Goal: Transaction & Acquisition: Subscribe to service/newsletter

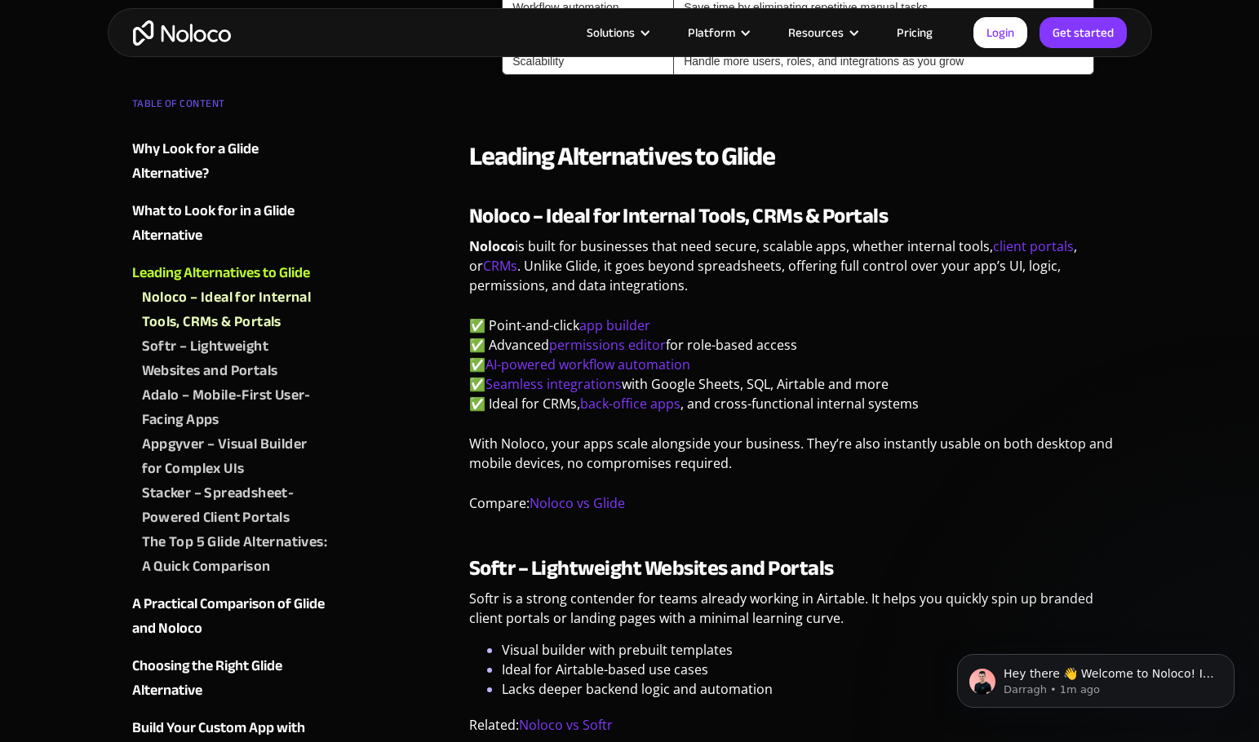
scroll to position [1713, 0]
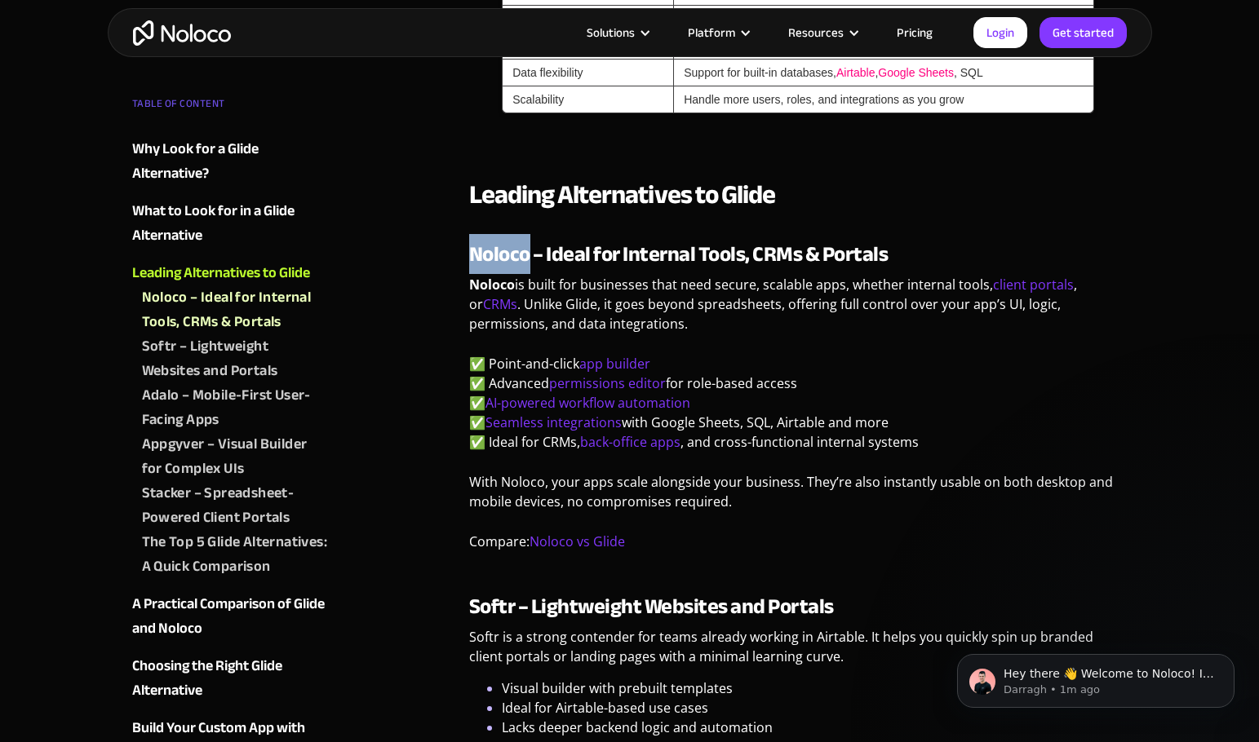
drag, startPoint x: 472, startPoint y: 250, endPoint x: 526, endPoint y: 254, distance: 53.9
click at [526, 254] on strong "Noloco – Ideal for Internal Tools, CRMs & Portals" at bounding box center [678, 254] width 419 height 40
copy strong "Noloco"
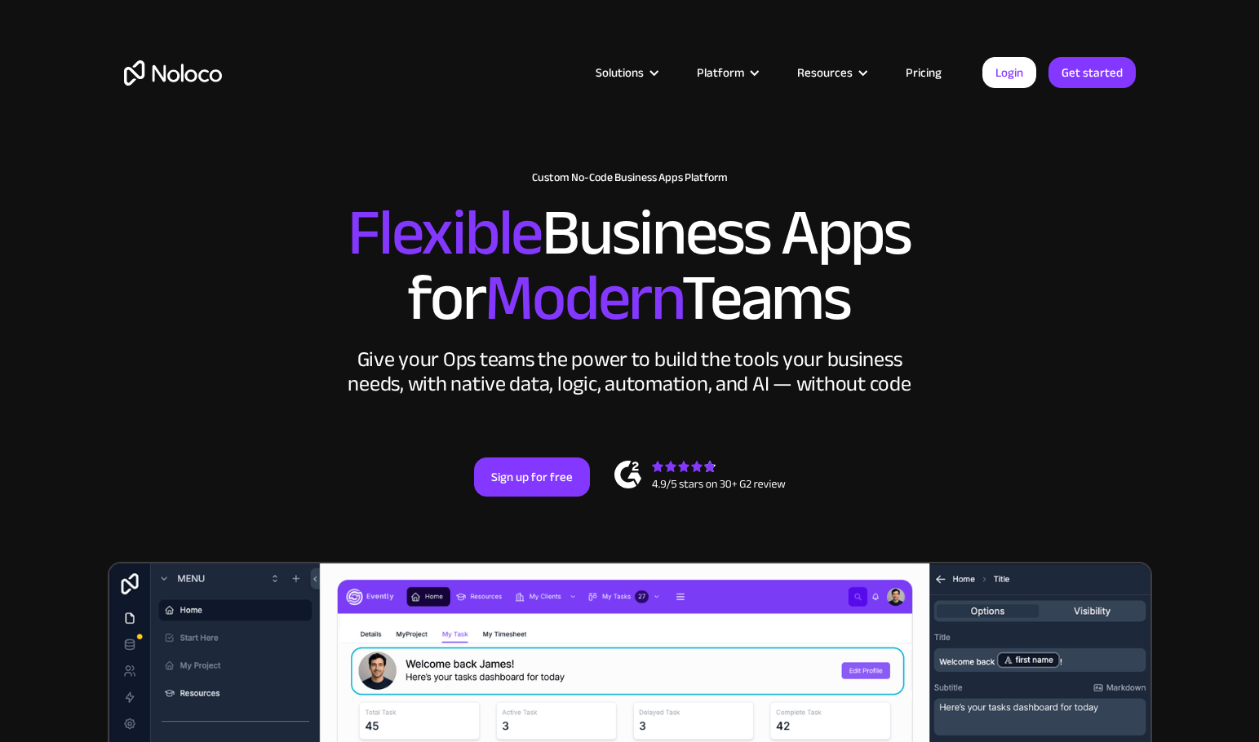
click at [928, 69] on link "Pricing" at bounding box center [923, 72] width 77 height 21
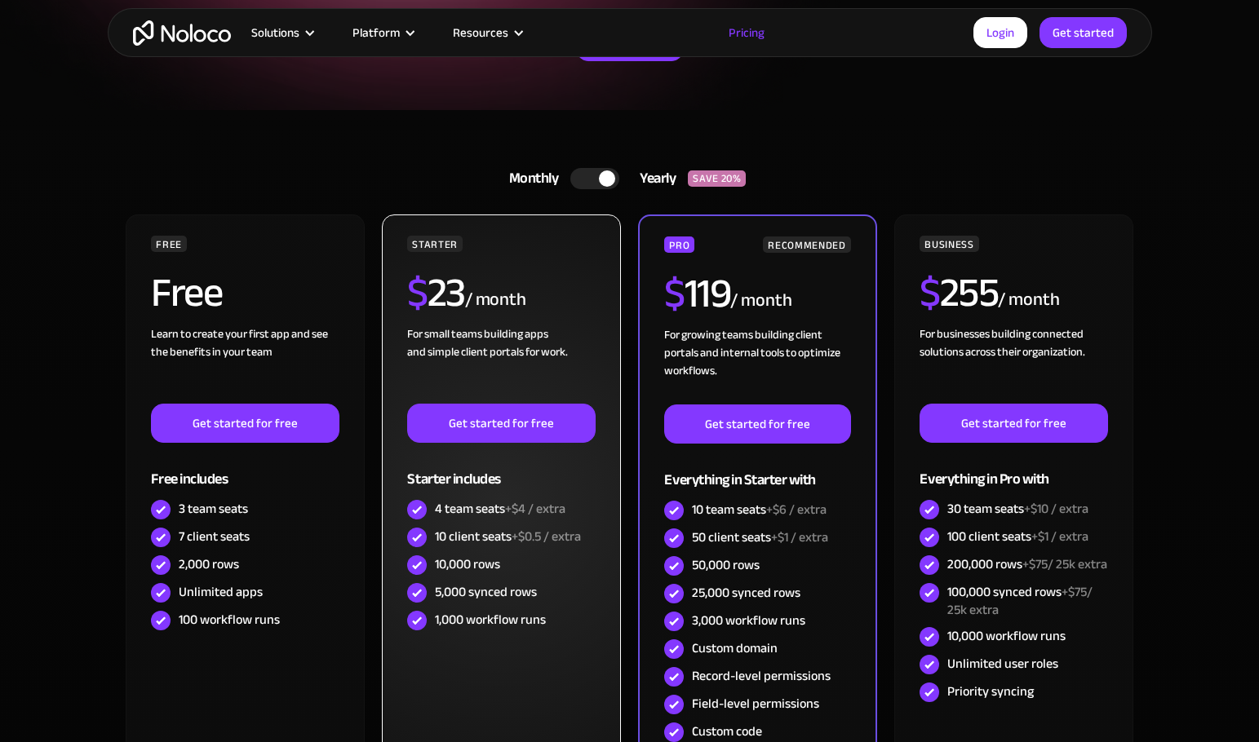
scroll to position [326, 0]
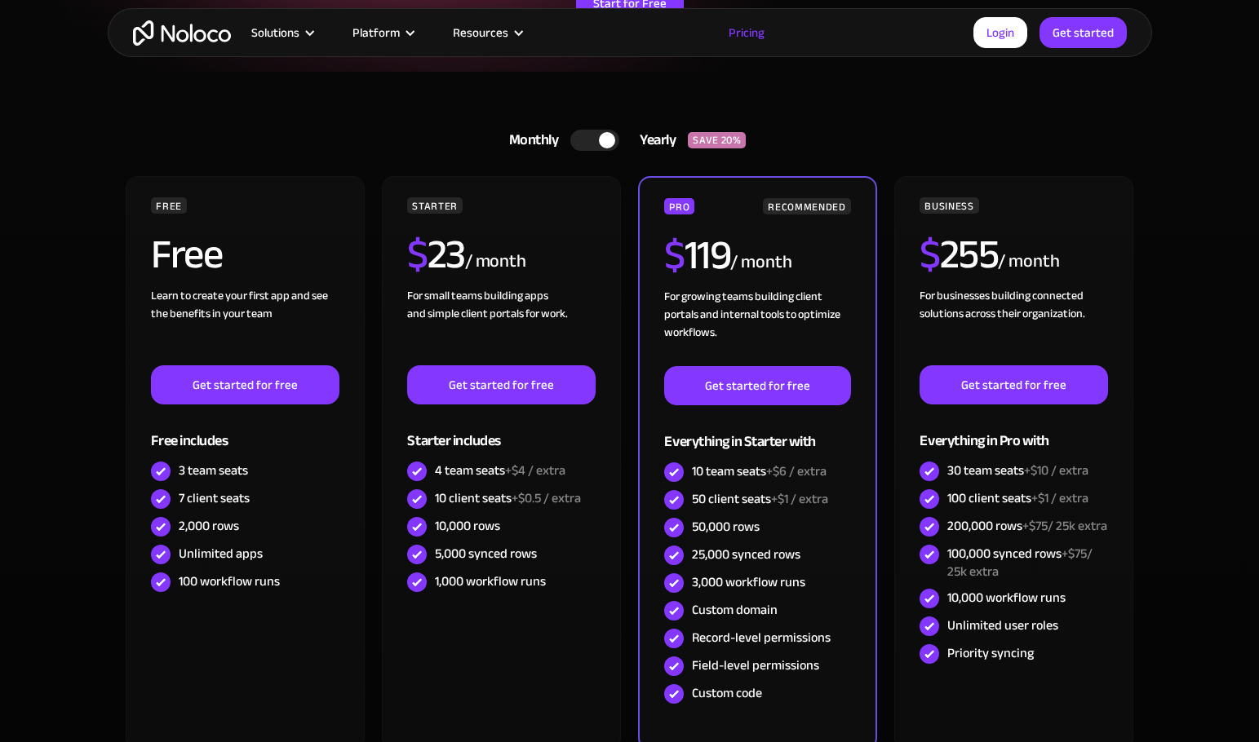
click at [584, 133] on div at bounding box center [594, 140] width 49 height 21
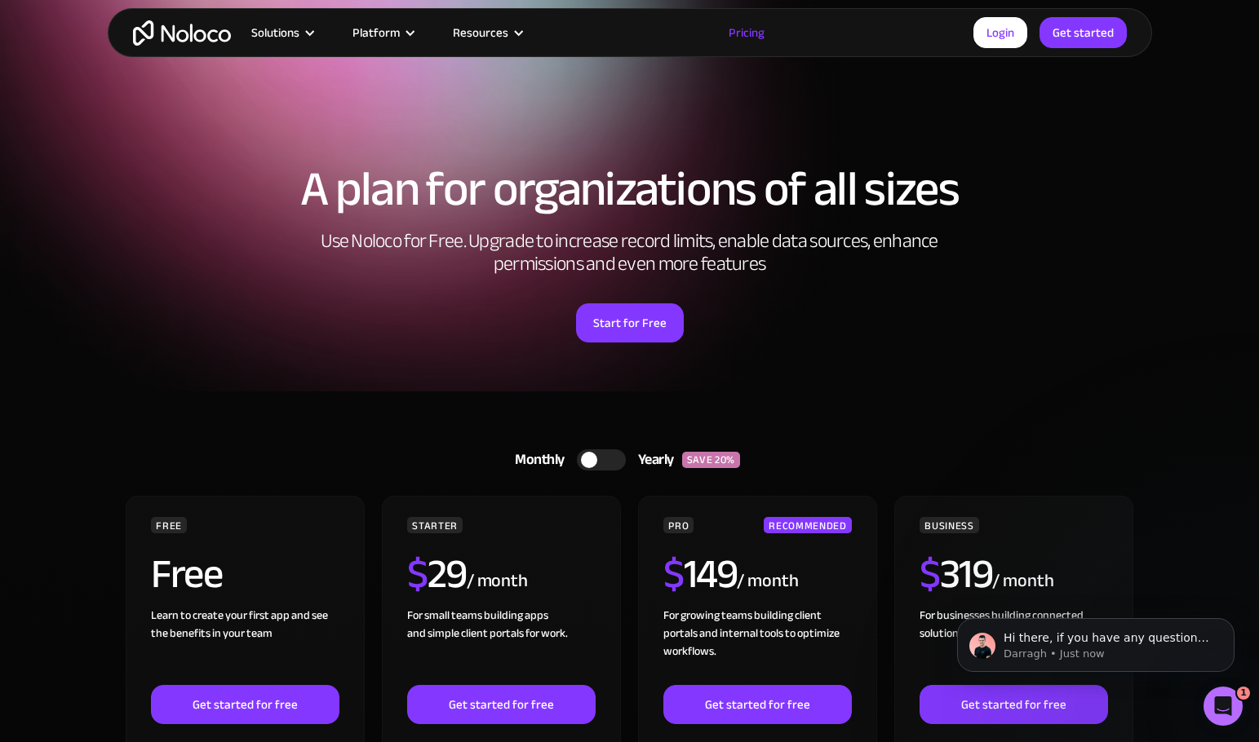
scroll to position [0, 0]
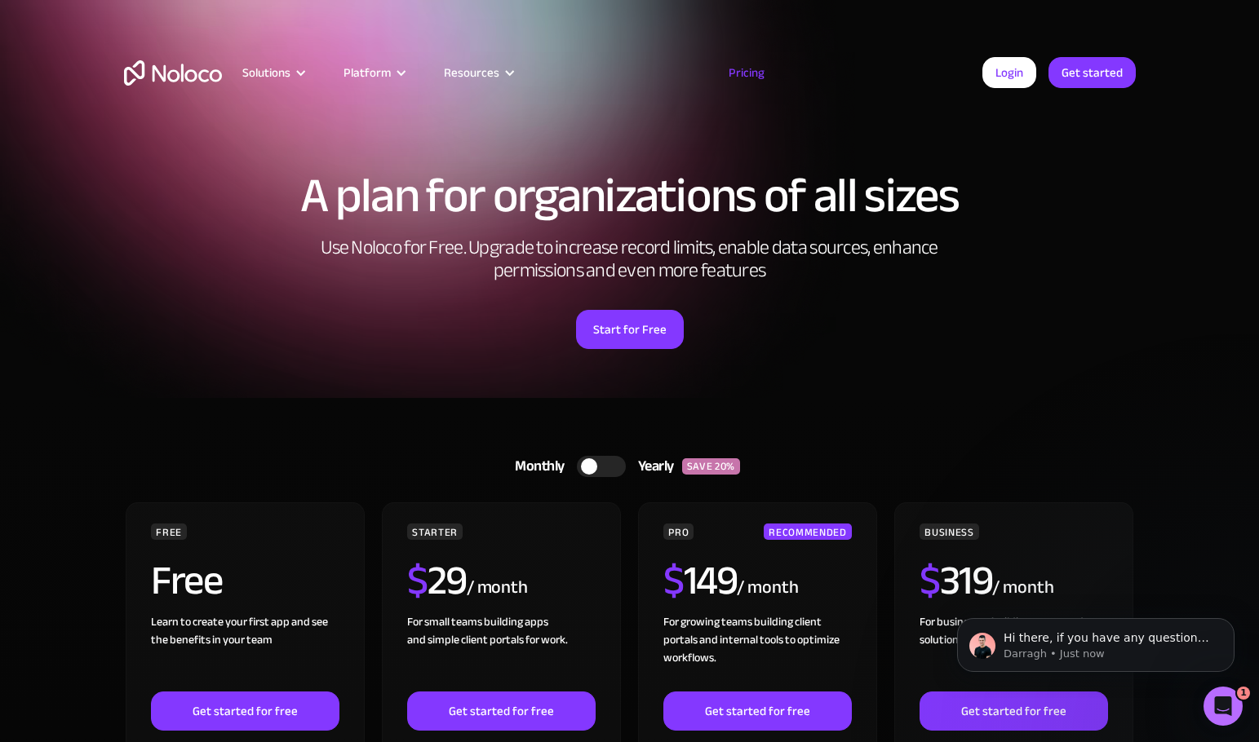
click at [174, 78] on img "home" at bounding box center [173, 72] width 98 height 25
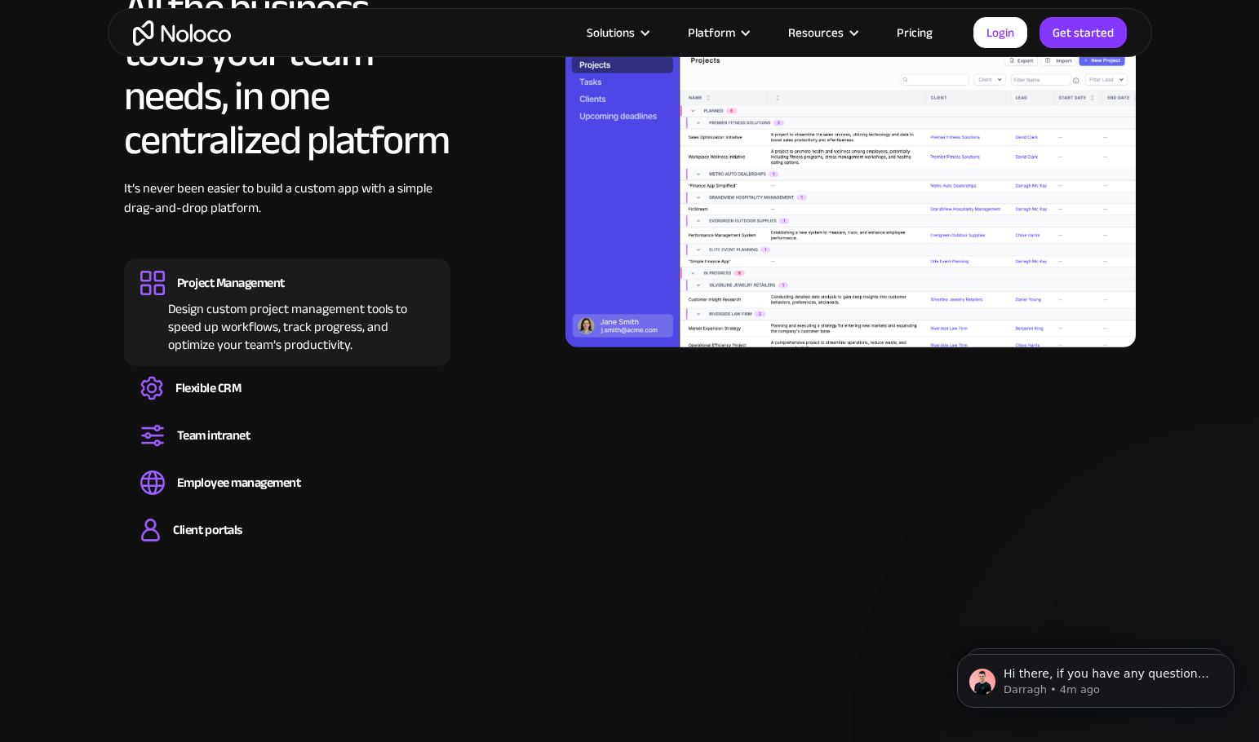
scroll to position [1632, 0]
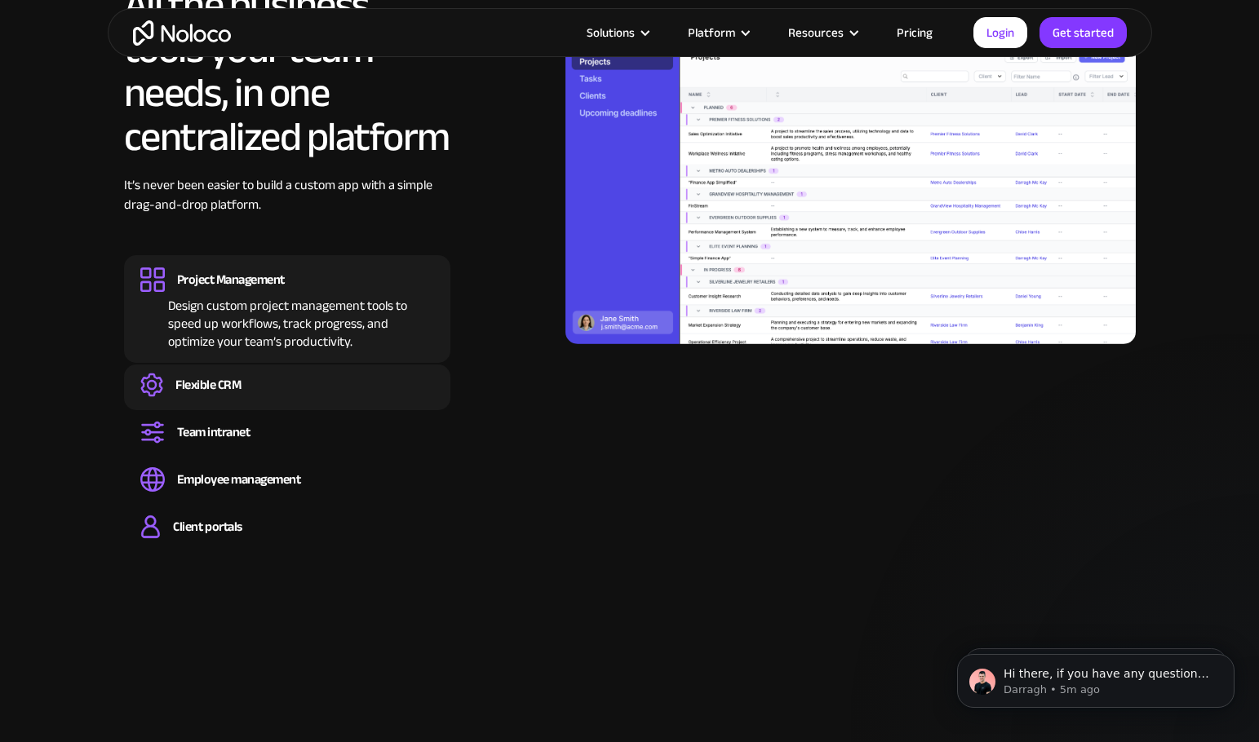
click at [217, 389] on div "Flexible CRM" at bounding box center [207, 385] width 65 height 18
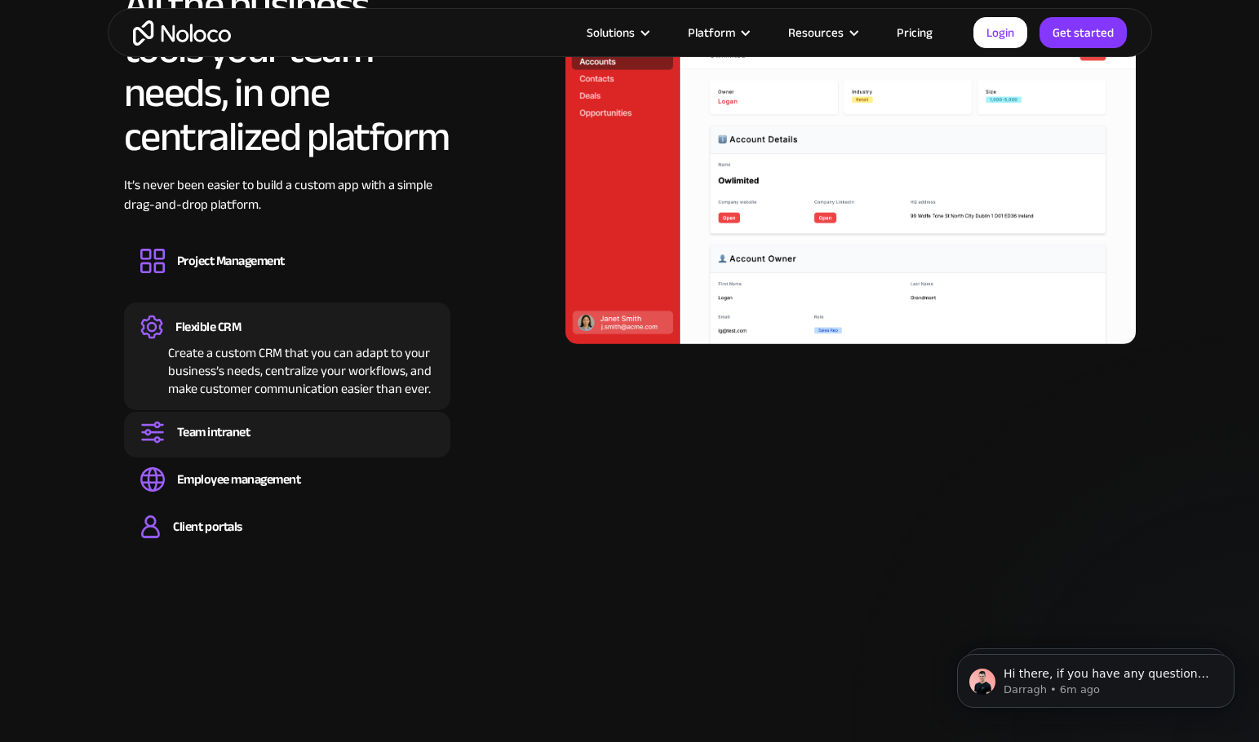
click at [220, 430] on div "Team intranet" at bounding box center [213, 432] width 73 height 18
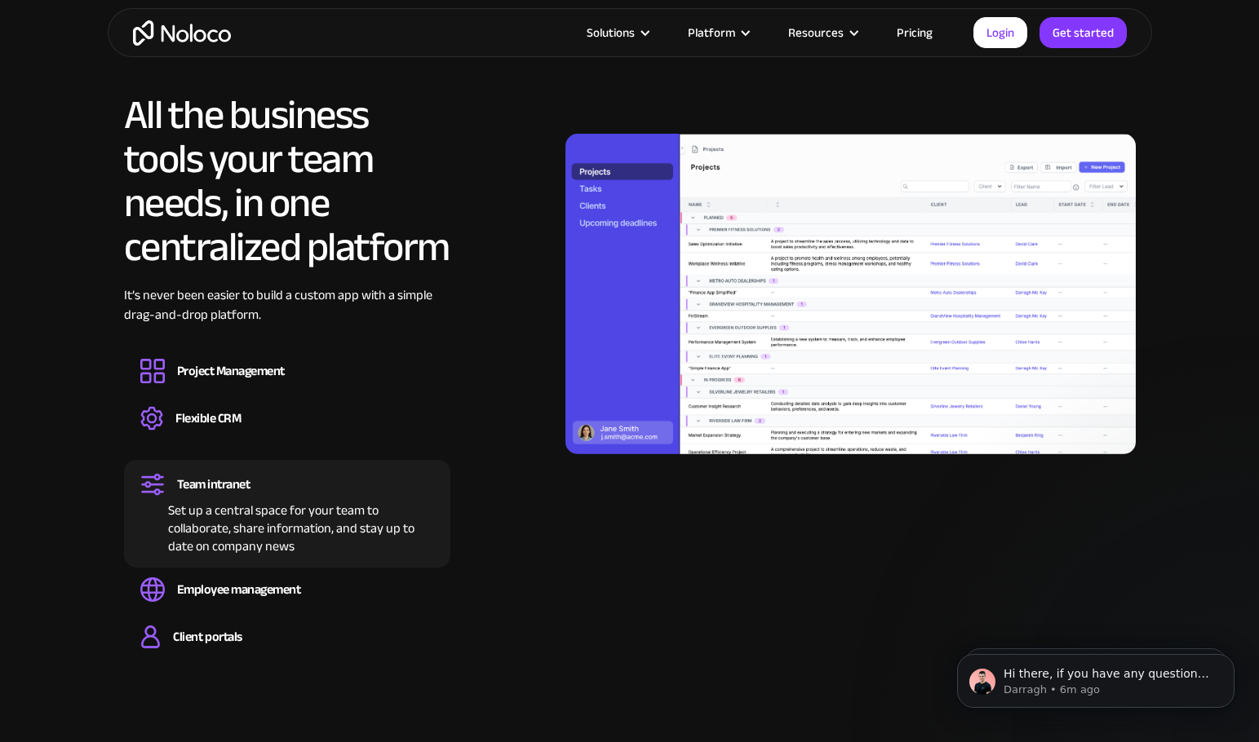
scroll to position [1550, 0]
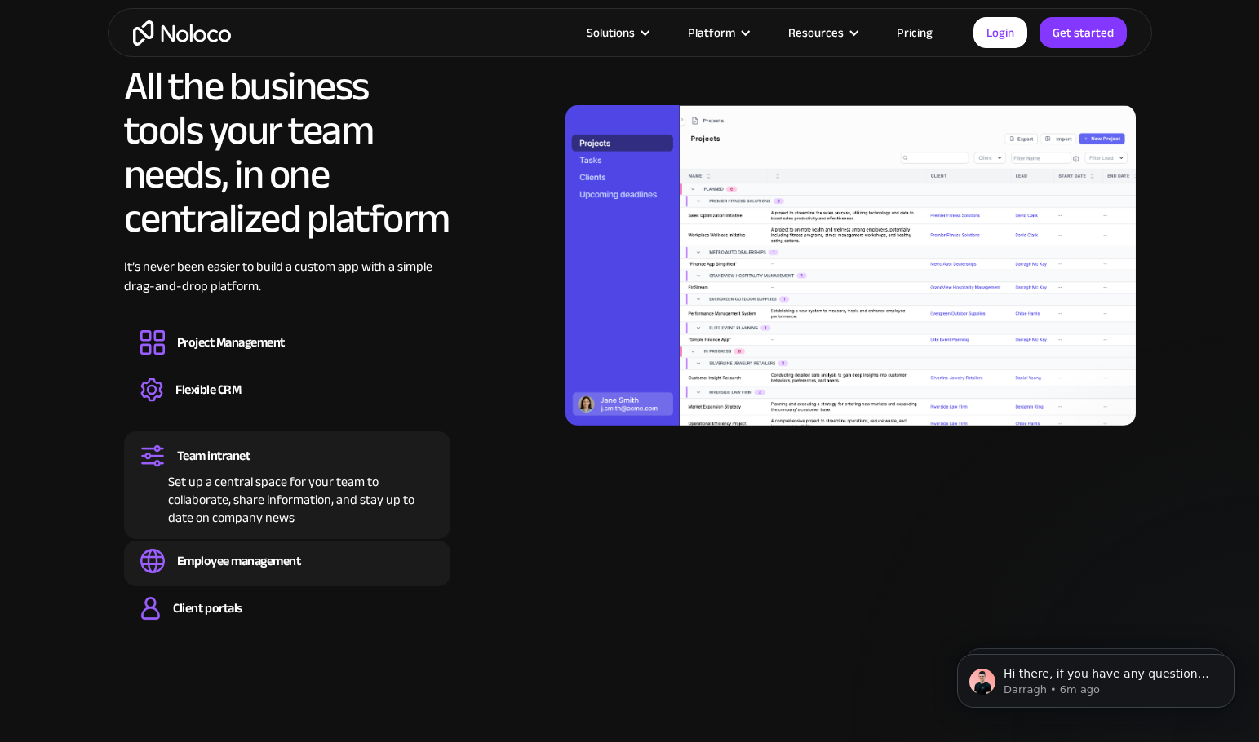
click at [277, 560] on div "Employee management" at bounding box center [239, 561] width 124 height 18
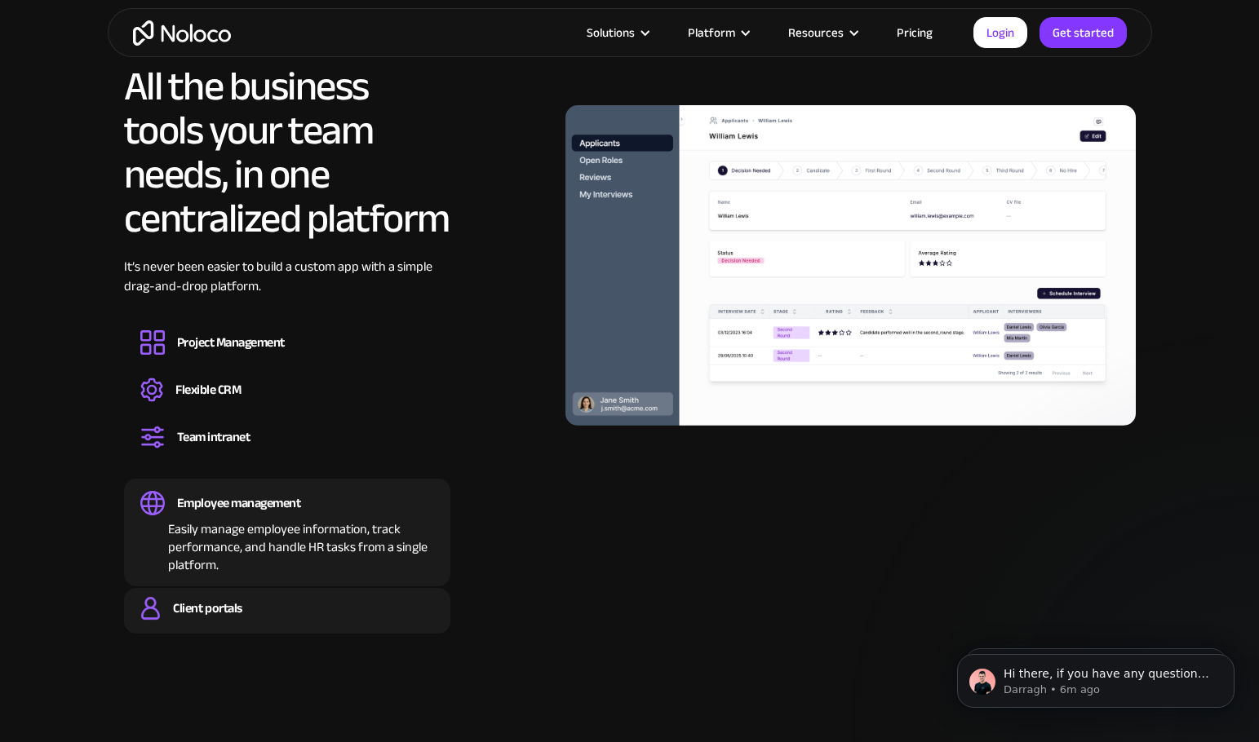
click at [211, 608] on div "Client portals" at bounding box center [207, 609] width 69 height 18
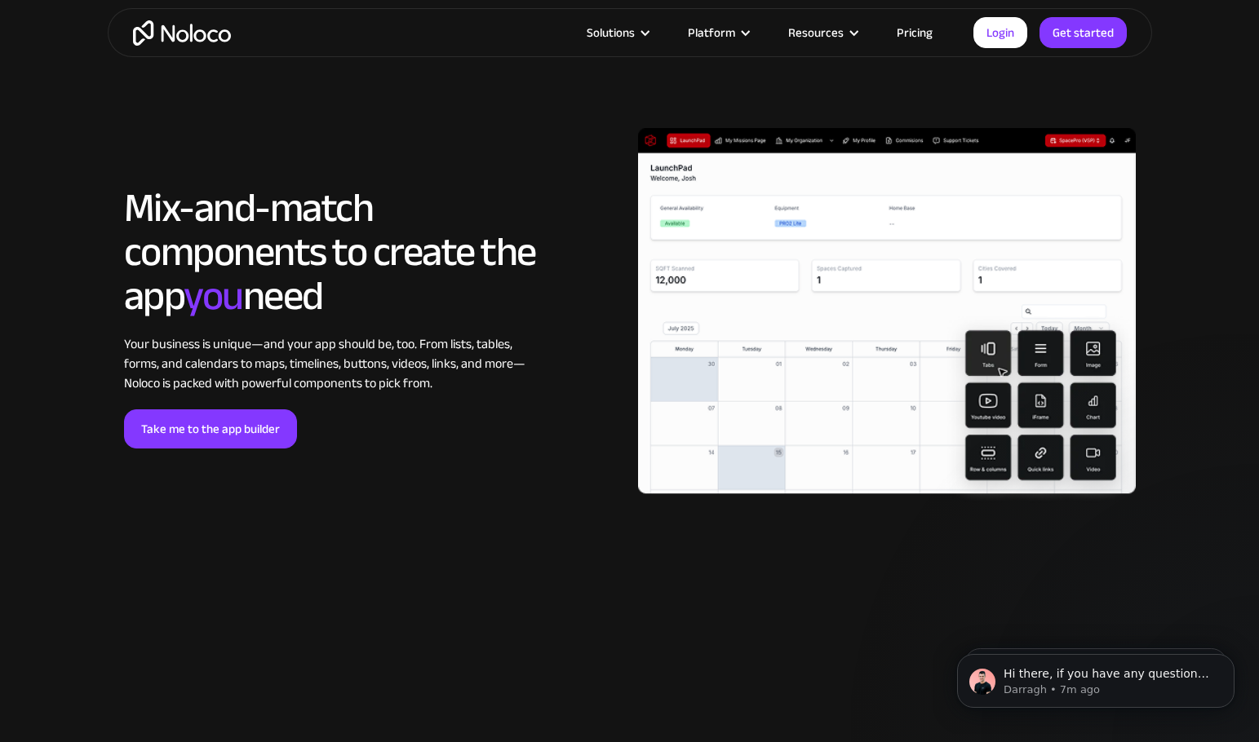
scroll to position [3590, 0]
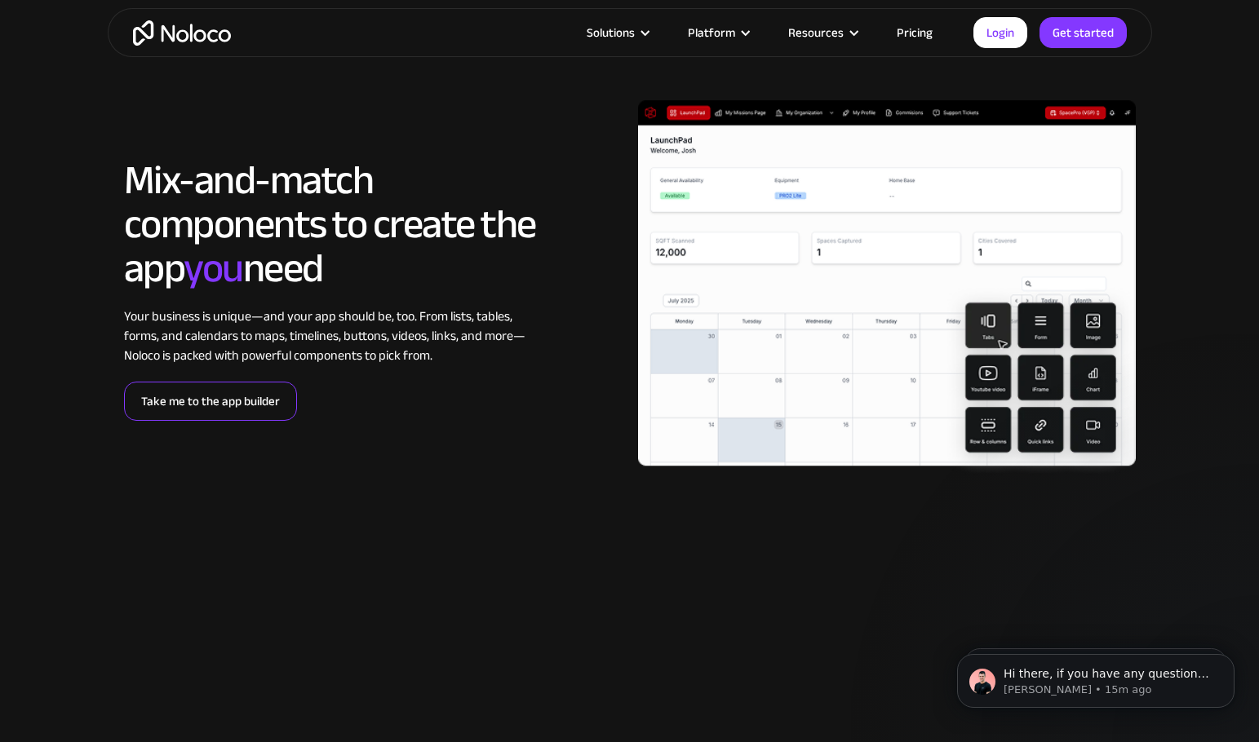
click at [212, 400] on link "Take me to the app builder" at bounding box center [210, 401] width 173 height 39
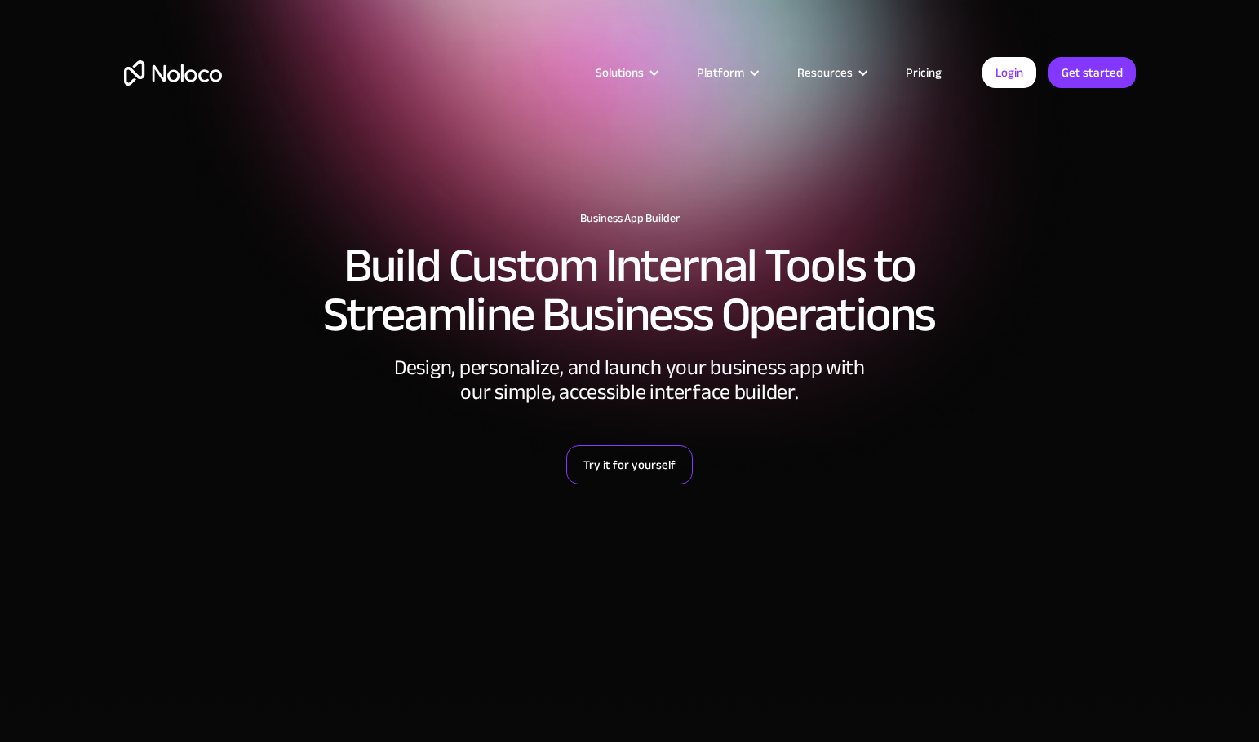
click at [620, 458] on link "Try it for yourself" at bounding box center [629, 464] width 126 height 39
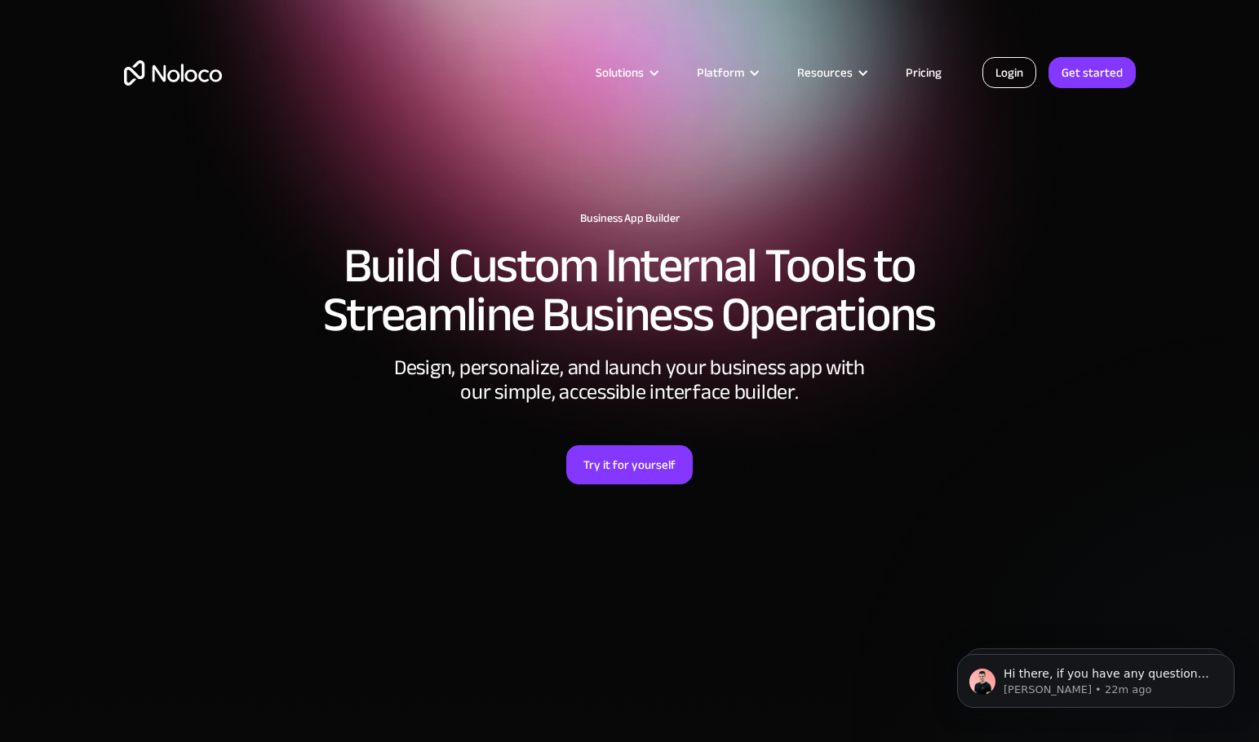
click at [1010, 71] on link "Login" at bounding box center [1009, 72] width 54 height 31
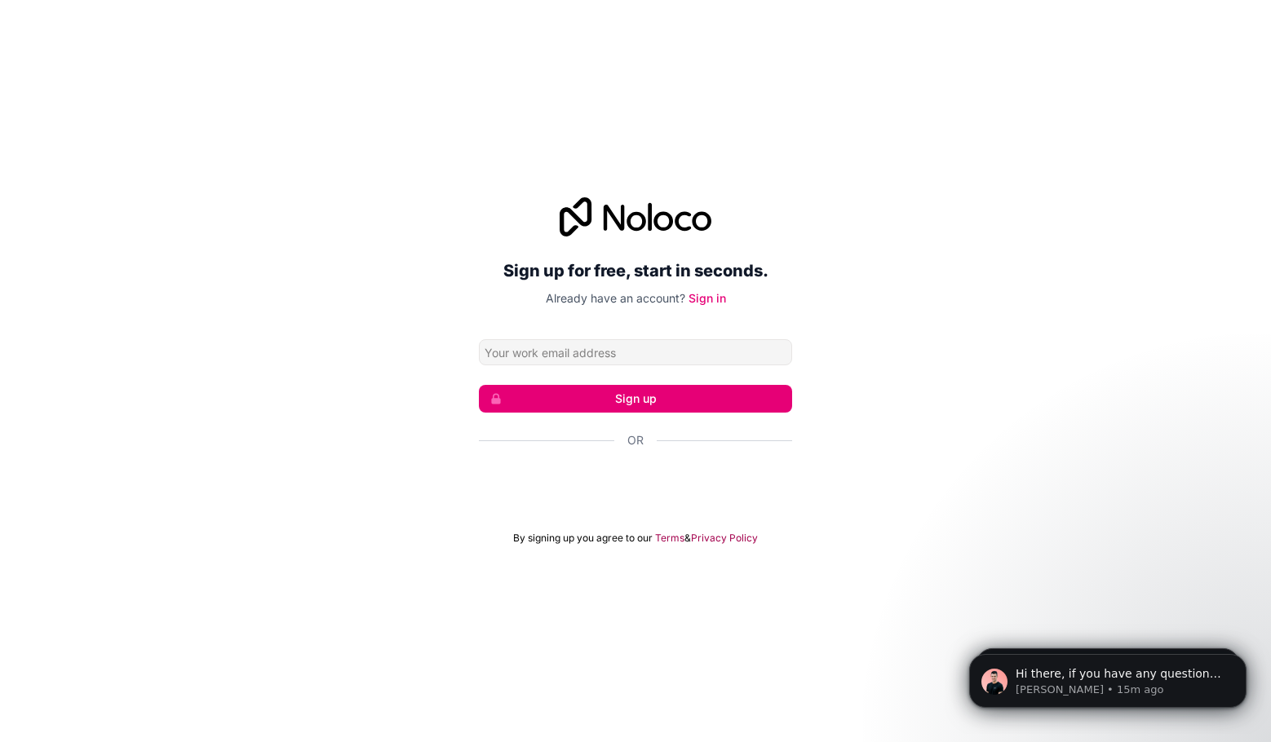
click at [501, 352] on input "Email address" at bounding box center [635, 352] width 313 height 26
type input "arbwithme@gmail.com"
click at [610, 400] on button "Sign up" at bounding box center [635, 399] width 313 height 28
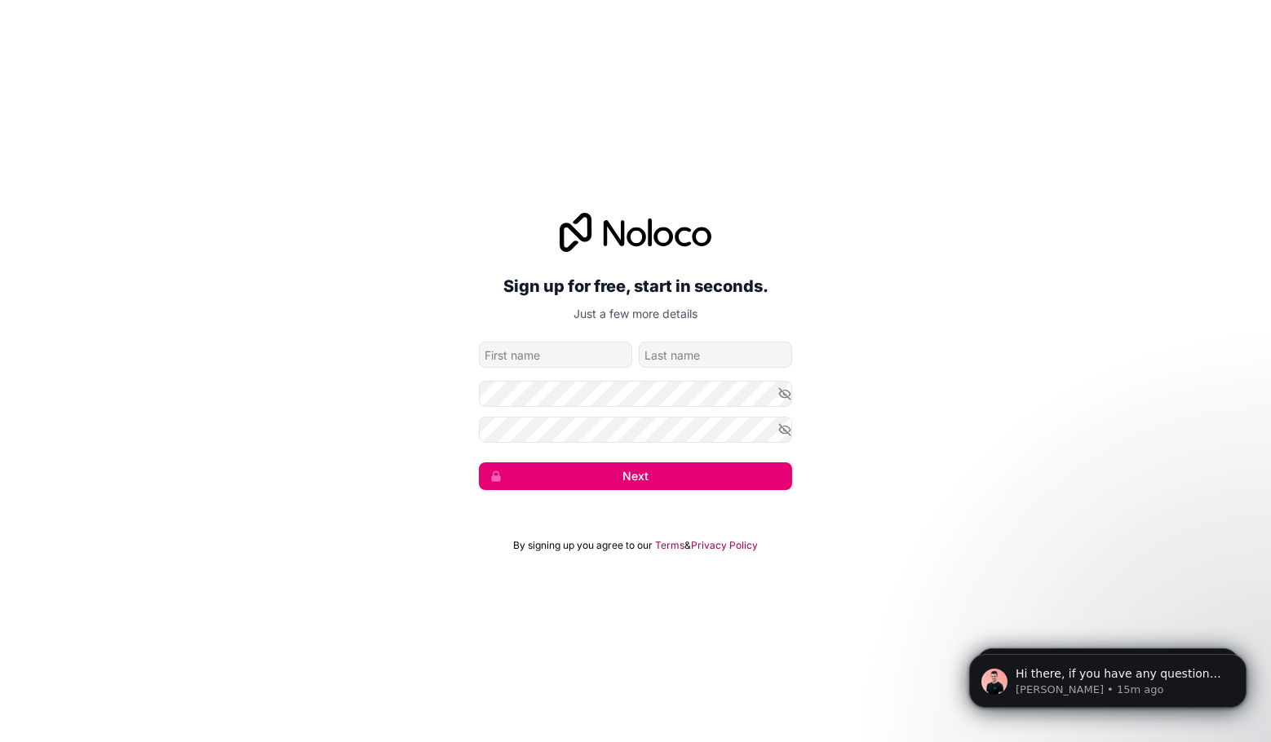
click at [496, 357] on input "given-name" at bounding box center [555, 355] width 153 height 26
type input "winston"
click at [673, 356] on input "family-name" at bounding box center [715, 355] width 153 height 26
type input "coley"
click at [638, 477] on button "Next" at bounding box center [635, 477] width 313 height 28
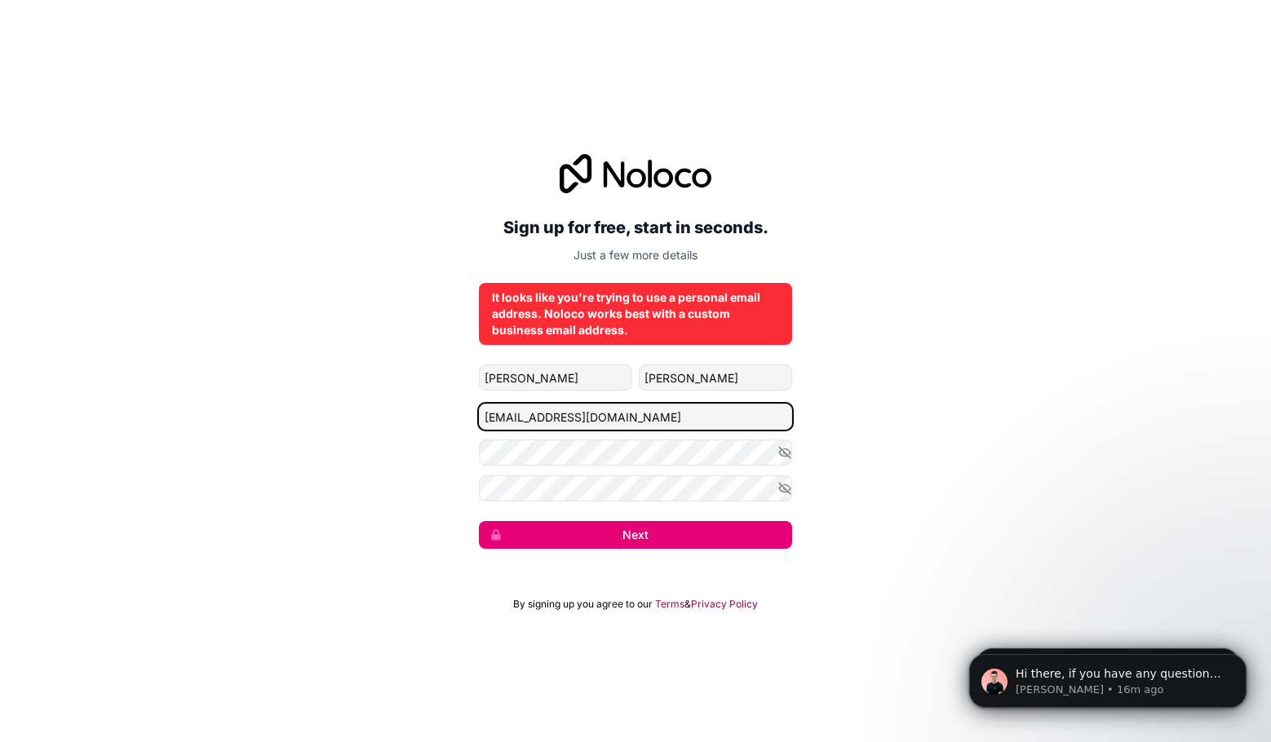
drag, startPoint x: 620, startPoint y: 415, endPoint x: 375, endPoint y: 417, distance: 244.7
click at [375, 417] on div "Sign up for free, start in seconds. Just a few more details It looks like you'r…" at bounding box center [635, 351] width 1271 height 441
click at [633, 534] on button "Next" at bounding box center [635, 535] width 313 height 28
click at [530, 414] on input "winston'gogreentaxisltd.co.uk" at bounding box center [635, 417] width 313 height 26
type input "winston@gogreentaxisltd.co.uk"
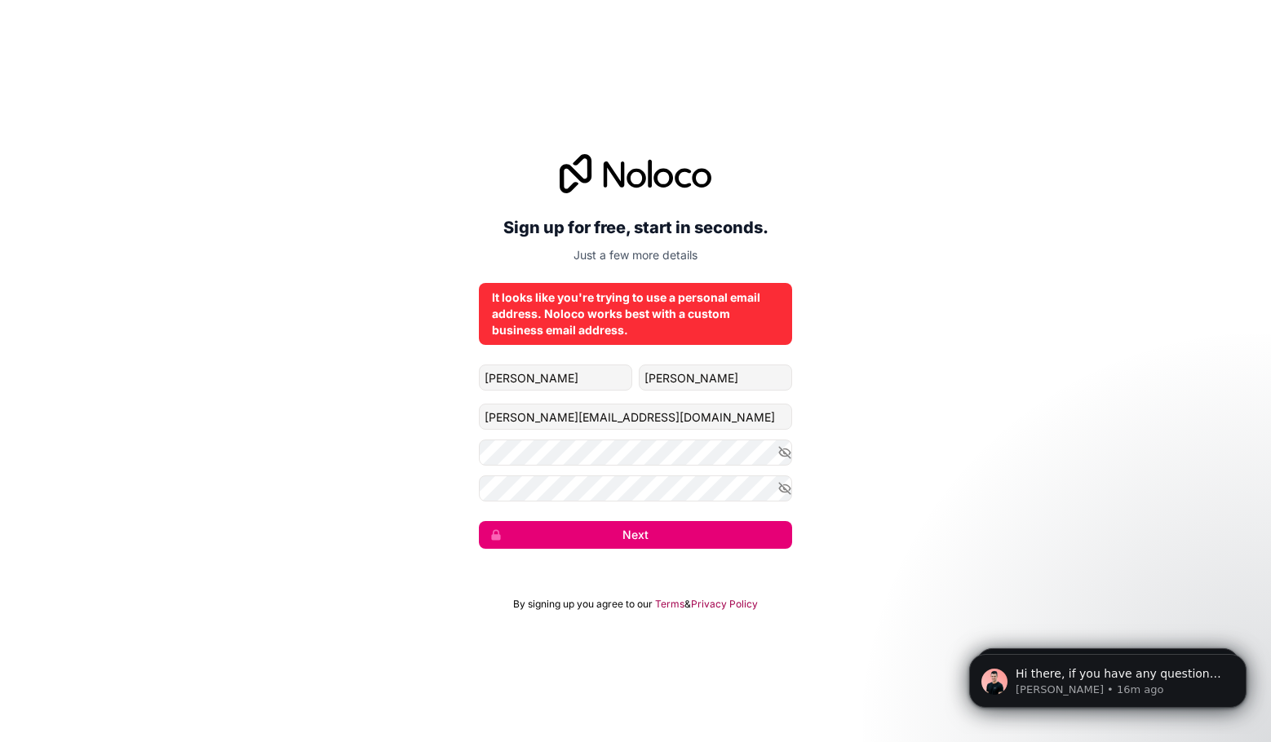
click at [632, 537] on button "Next" at bounding box center [635, 535] width 313 height 28
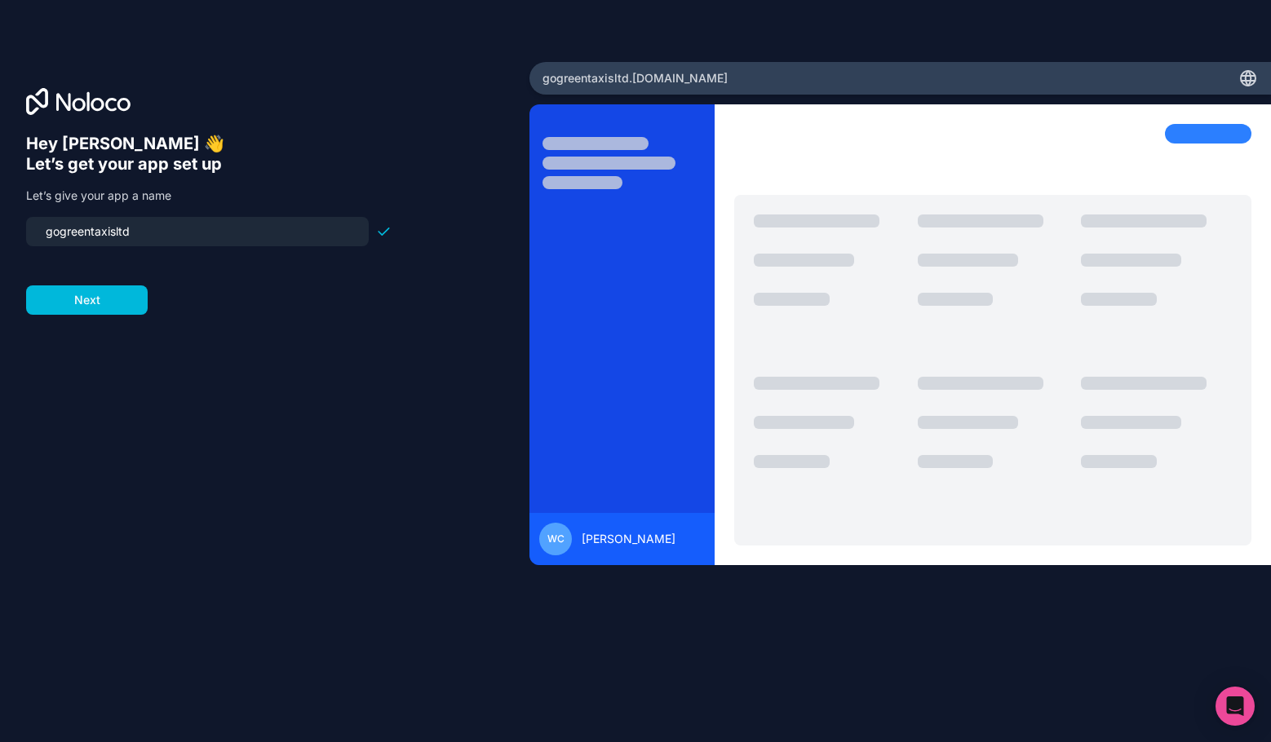
drag, startPoint x: 95, startPoint y: 233, endPoint x: 33, endPoint y: 241, distance: 61.6
click at [33, 241] on div "gogreentaxisltd" at bounding box center [197, 231] width 343 height 29
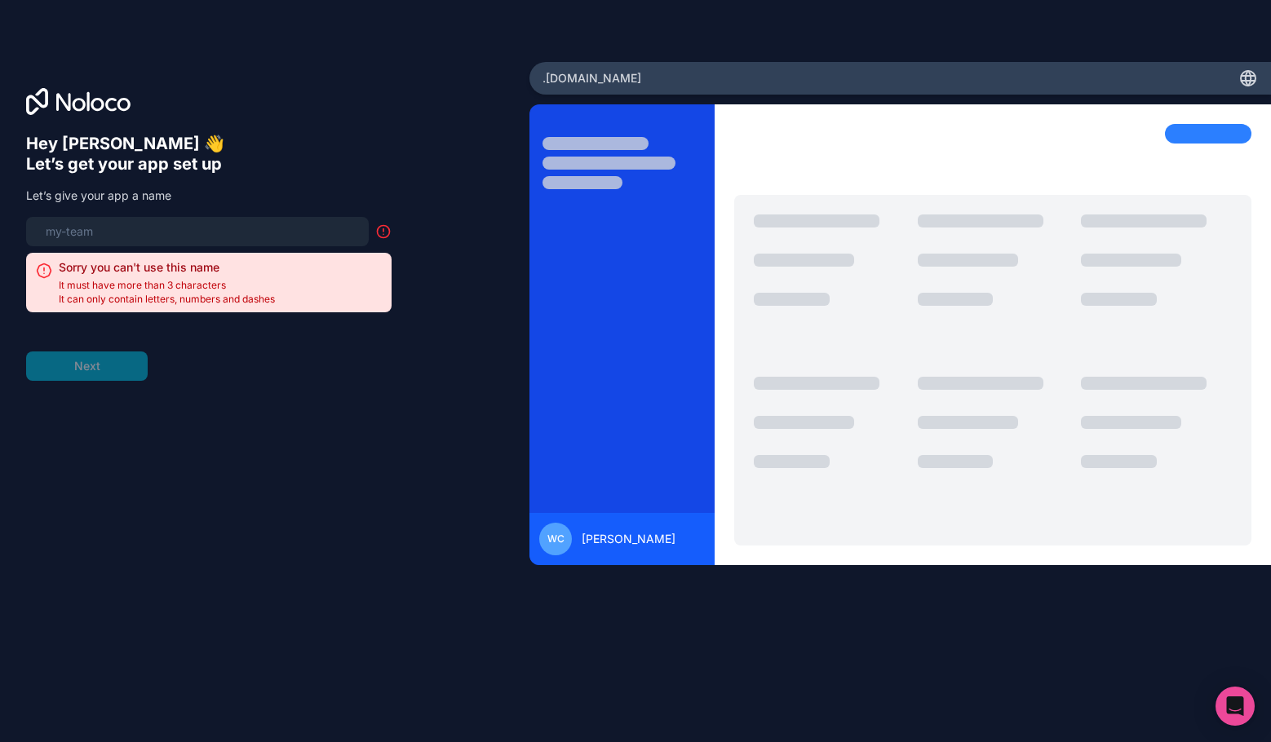
paste input "memory-builder"
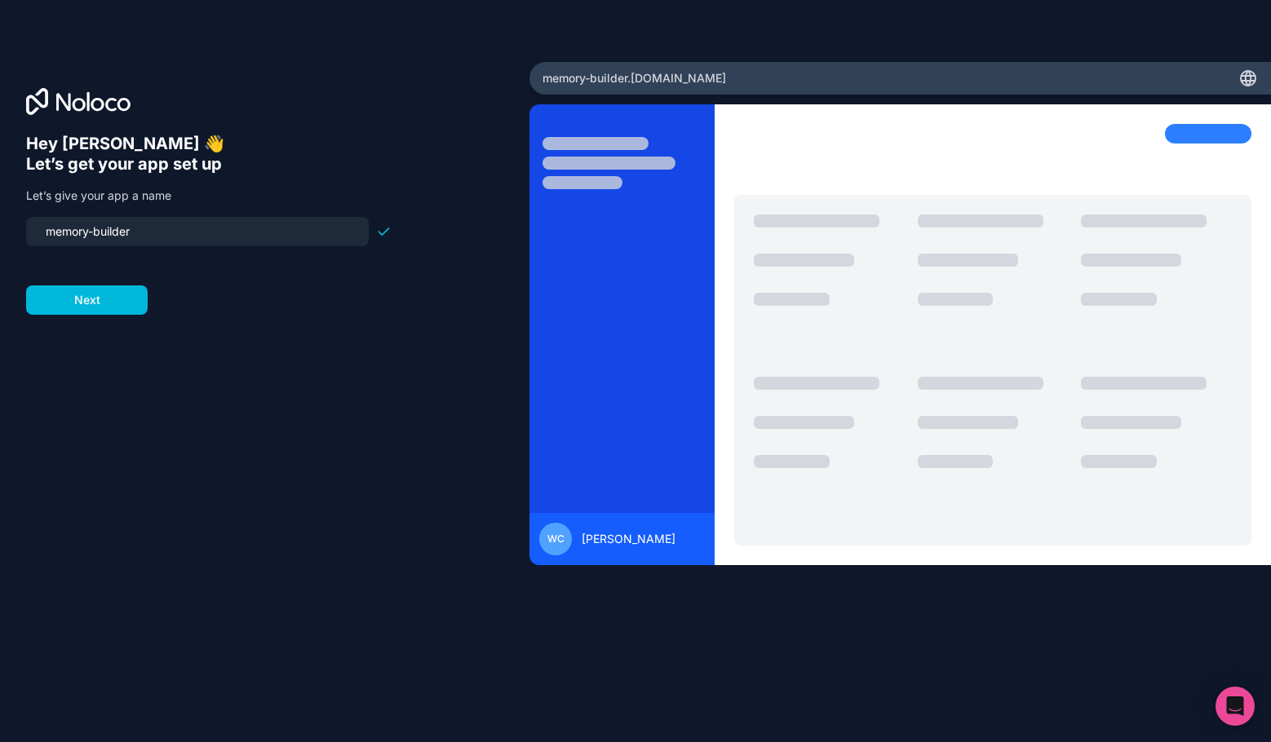
type input "memory-builder"
click at [99, 298] on button "Next" at bounding box center [87, 300] width 122 height 29
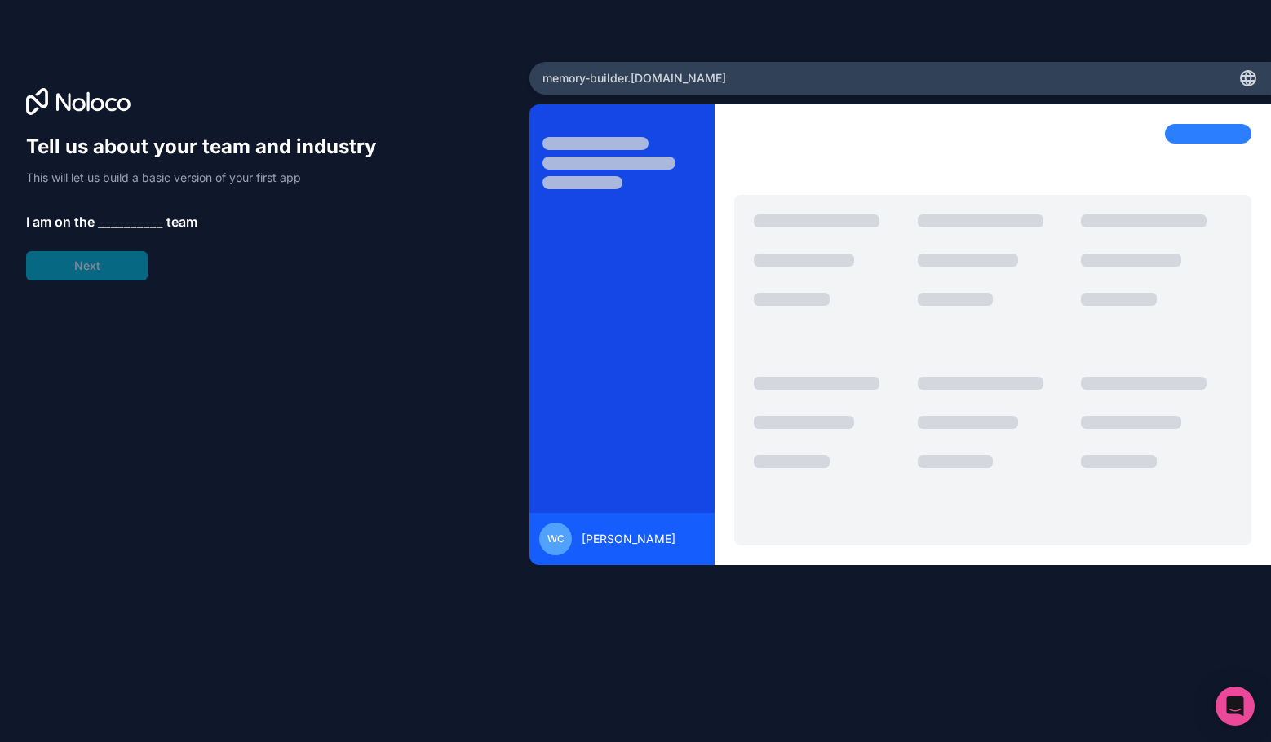
click at [117, 217] on span "__________" at bounding box center [130, 222] width 65 height 20
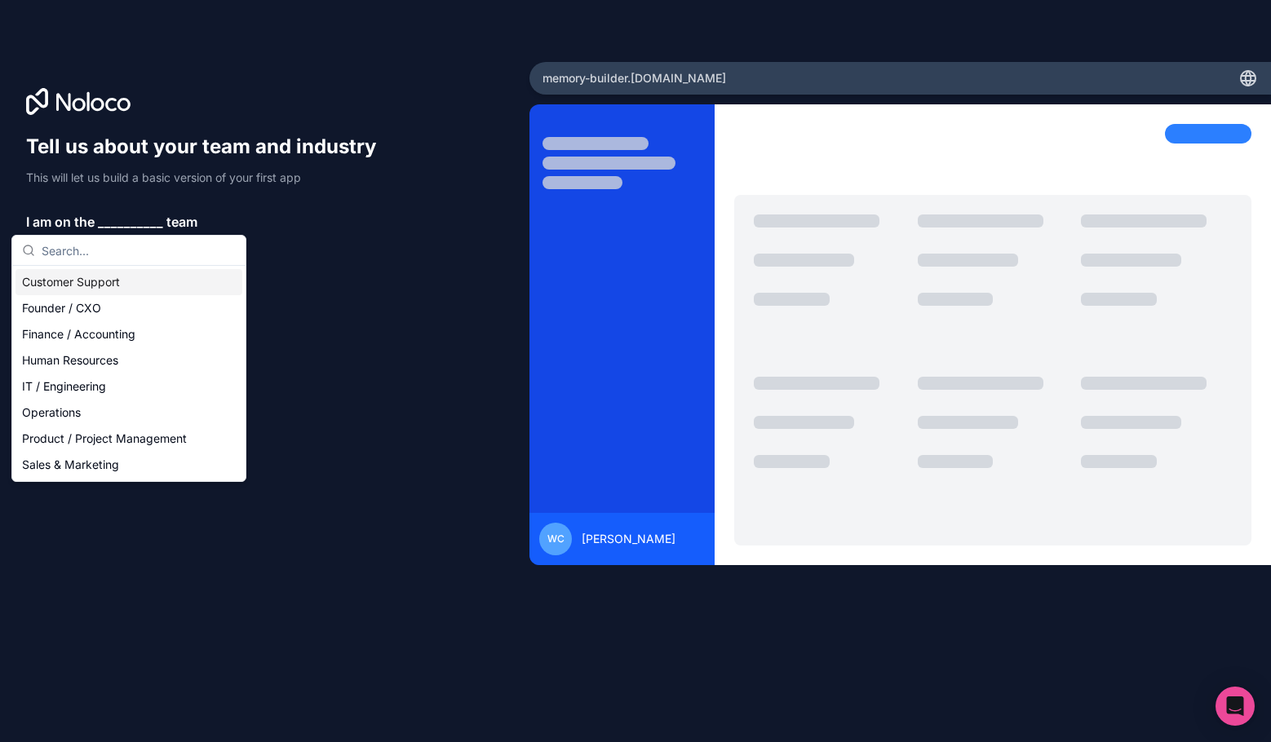
click at [352, 225] on p "I am on the __________ team" at bounding box center [208, 222] width 365 height 20
